Goal: Find contact information: Find contact information

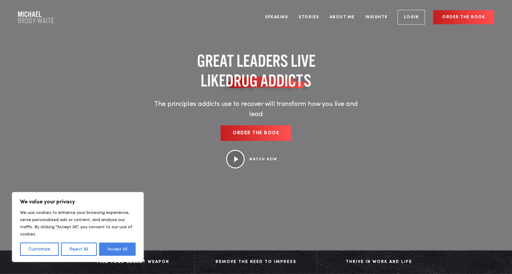
click at [118, 250] on button "Accept All" at bounding box center [117, 249] width 37 height 13
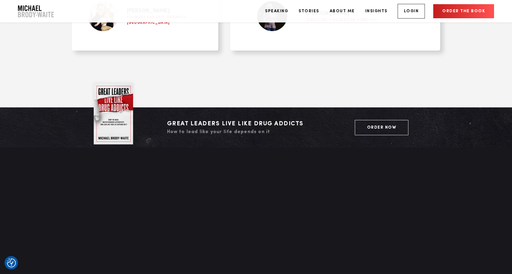
scroll to position [2735, 0]
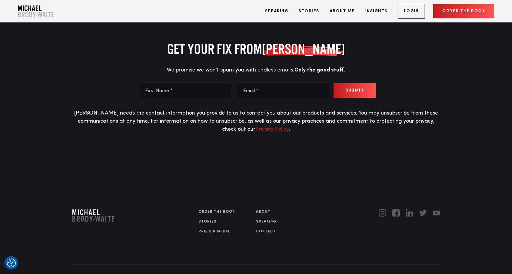
click at [264, 229] on link "Contact" at bounding box center [284, 231] width 57 height 5
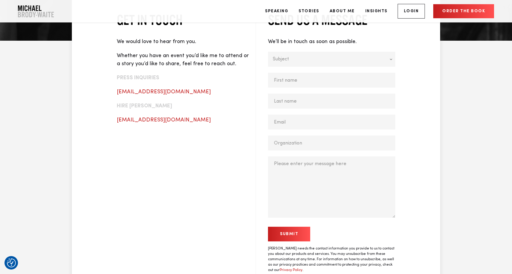
scroll to position [237, 0]
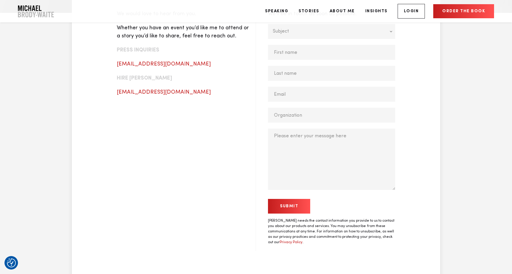
click at [288, 206] on input "Submit" at bounding box center [289, 206] width 42 height 15
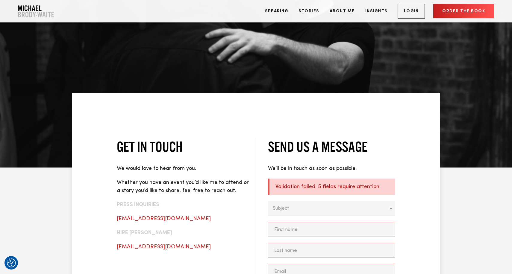
scroll to position [61, 0]
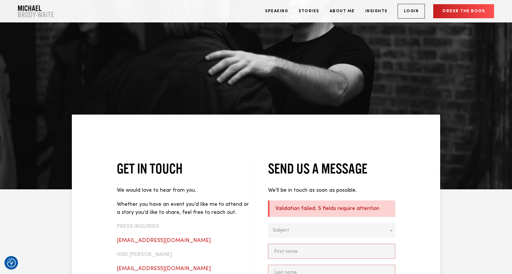
click at [34, 15] on img "Company Logo" at bounding box center [36, 11] width 36 height 12
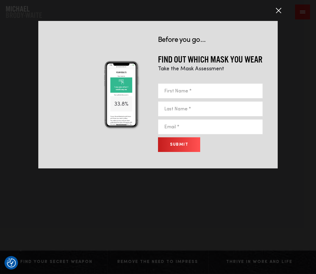
click at [279, 11] on div at bounding box center [278, 10] width 15 height 15
